Goal: Navigation & Orientation: Understand site structure

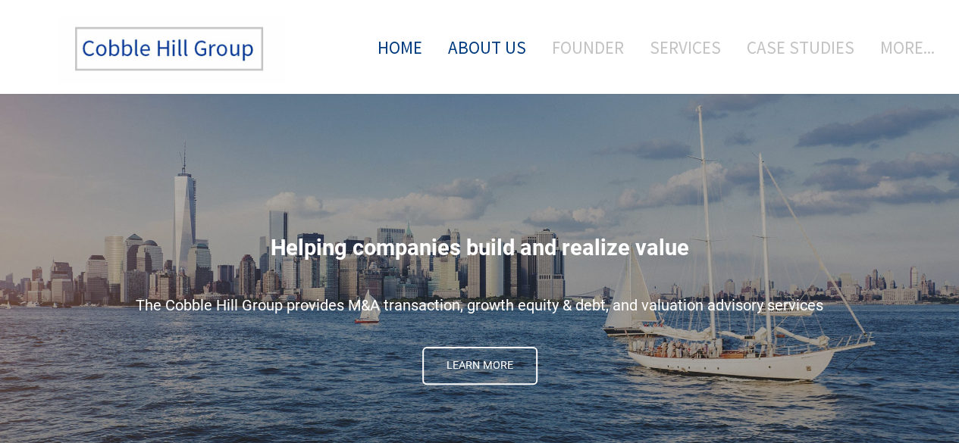
click at [484, 49] on link "About Us" at bounding box center [487, 47] width 101 height 63
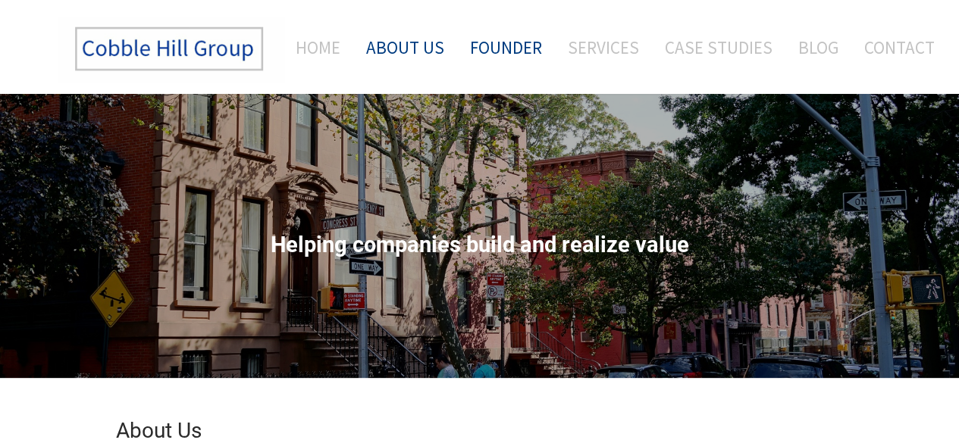
click at [506, 47] on link "Founder" at bounding box center [506, 47] width 95 height 63
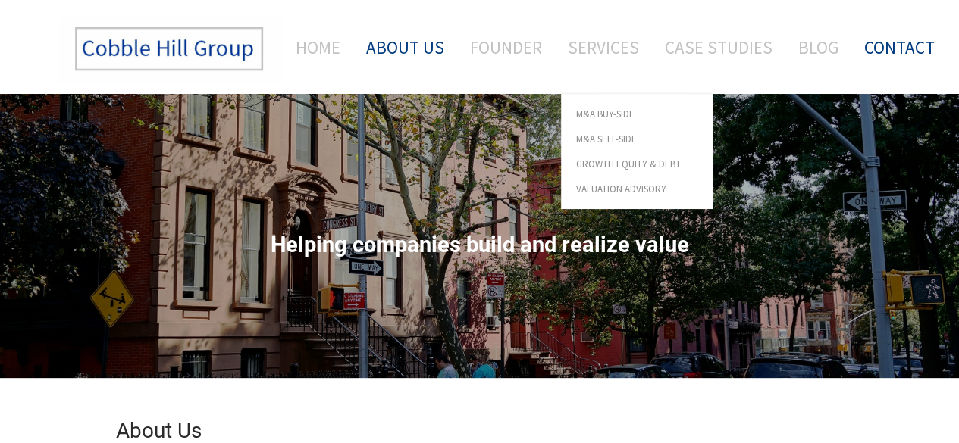
click at [913, 39] on link "Contact" at bounding box center [894, 47] width 82 height 63
